Goal: Information Seeking & Learning: Learn about a topic

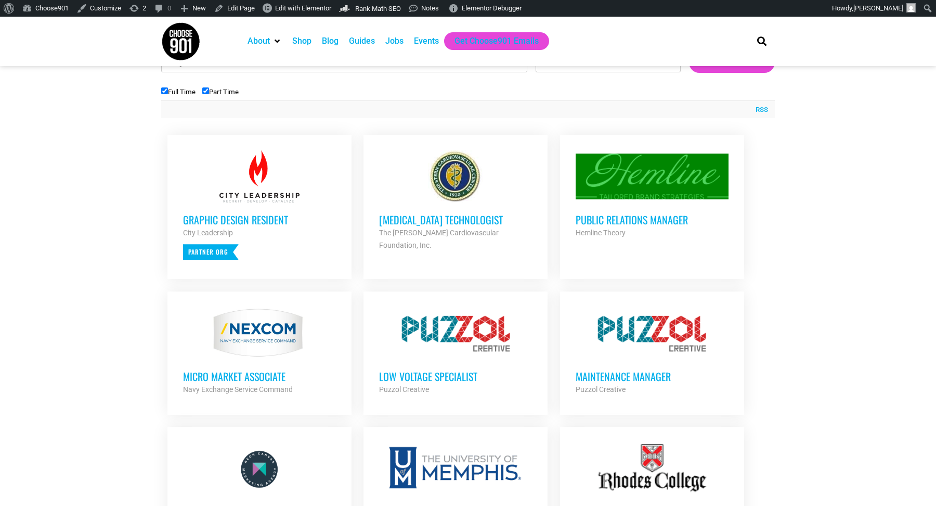
click at [628, 226] on h3 "Public Relations Manager" at bounding box center [652, 220] width 153 height 14
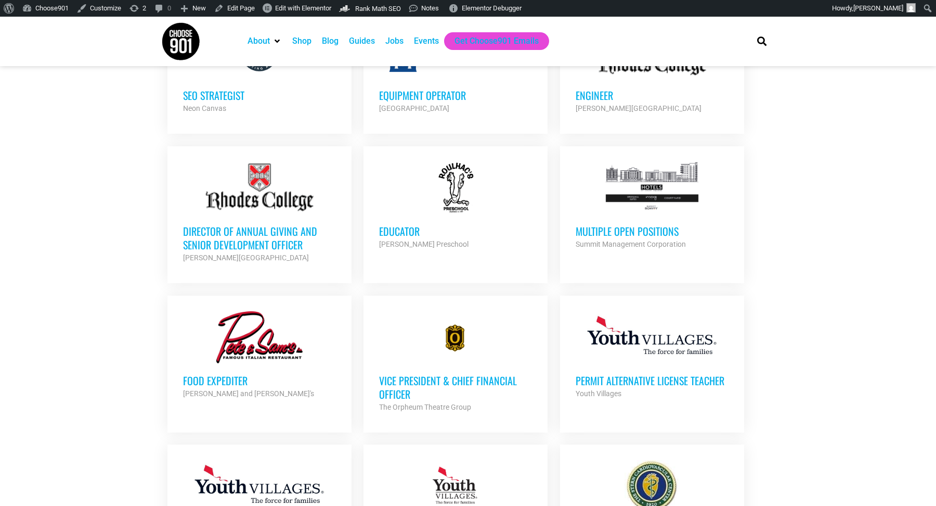
scroll to position [778, 0]
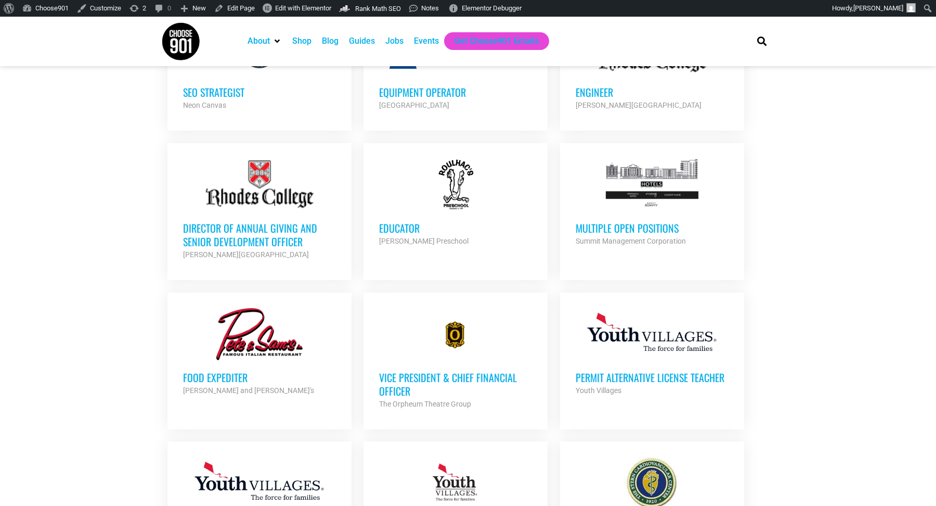
click at [601, 221] on h3 "Multiple Open Positions" at bounding box center [652, 228] width 153 height 14
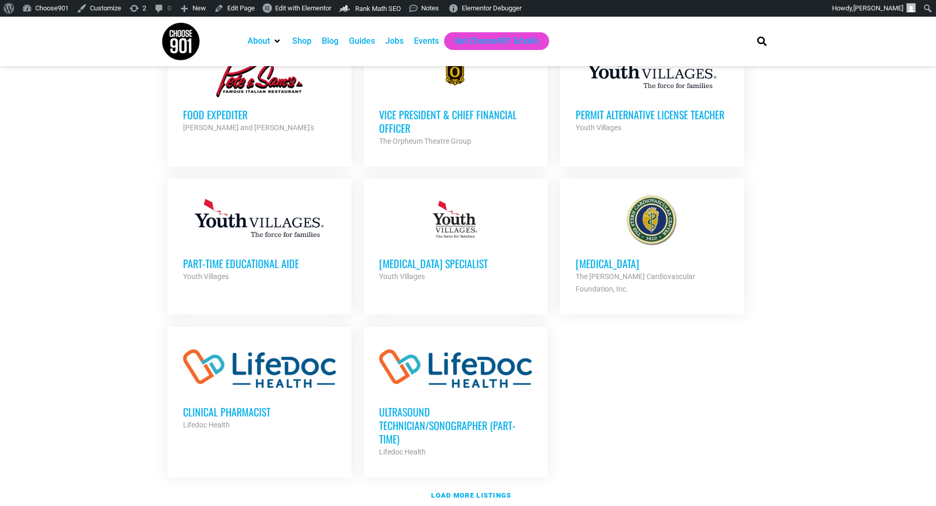
scroll to position [1130, 0]
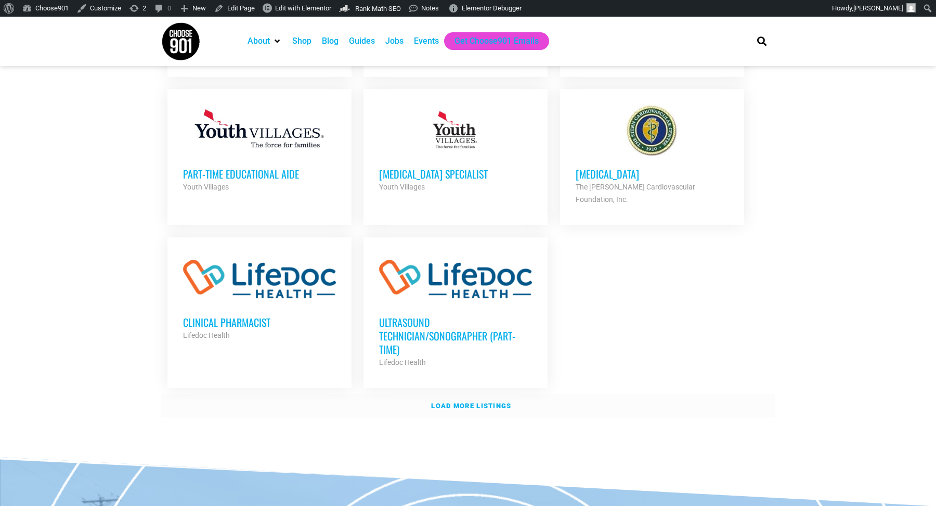
click at [472, 402] on strong "Load more listings" at bounding box center [471, 406] width 80 height 8
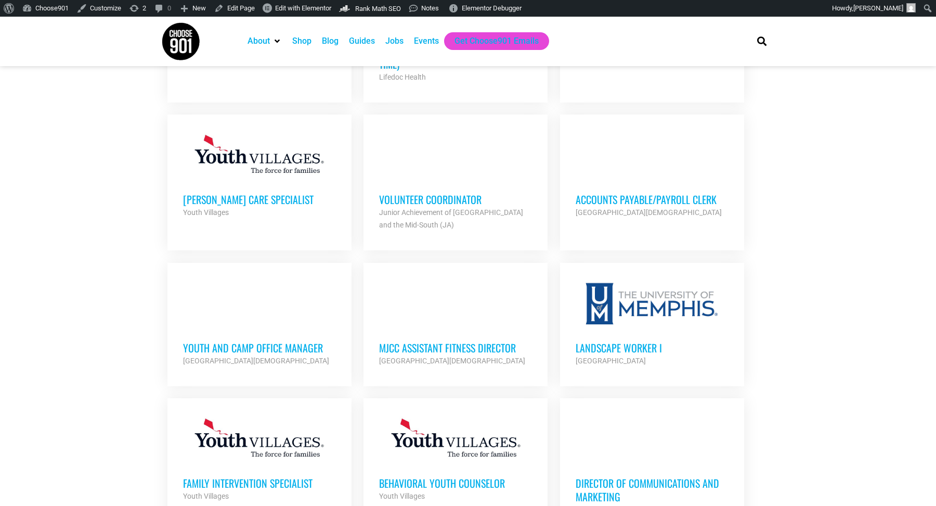
scroll to position [1417, 0]
